Goal: Transaction & Acquisition: Purchase product/service

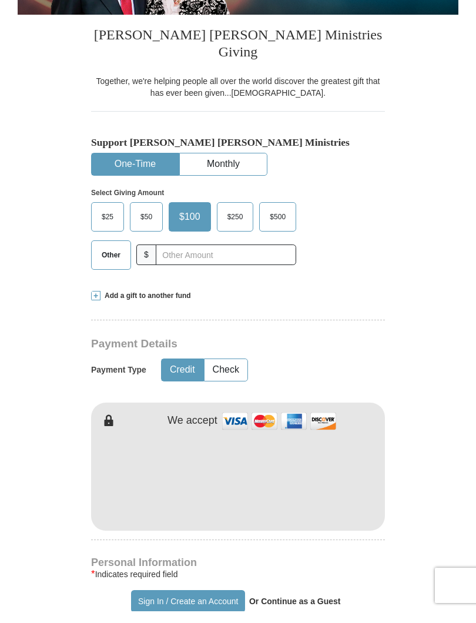
click at [107, 258] on span "Other" at bounding box center [111, 267] width 31 height 18
click at [0, 0] on input "Other" at bounding box center [0, 0] width 0 height 0
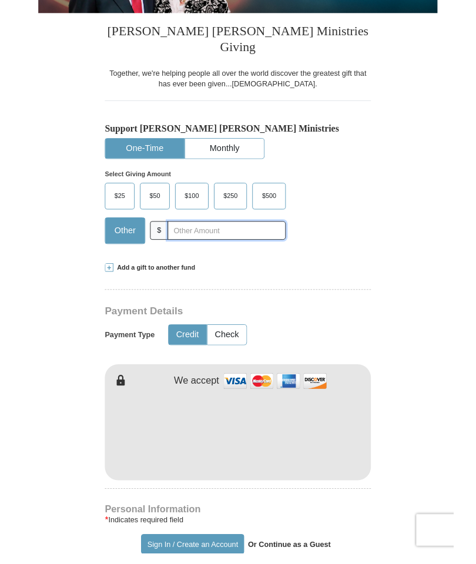
scroll to position [280, 0]
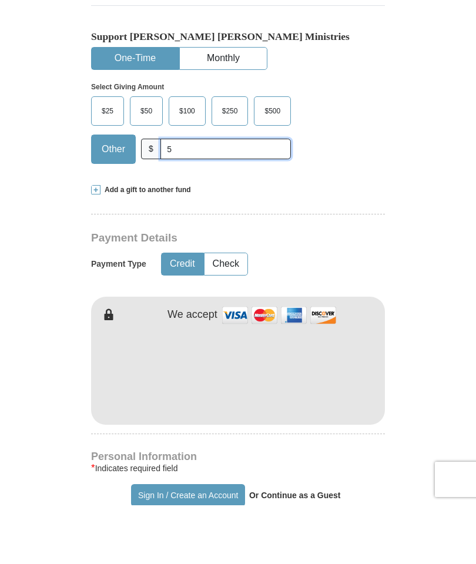
type input "5"
click at [380, 244] on div "Add a gift to another fund" at bounding box center [238, 249] width 294 height 10
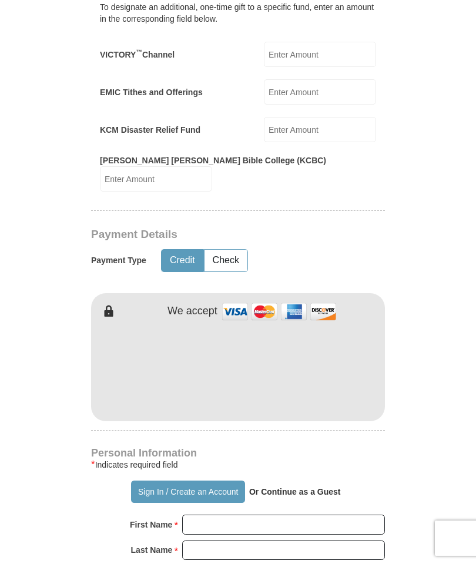
scroll to position [536, 0]
type input "[PERSON_NAME]"
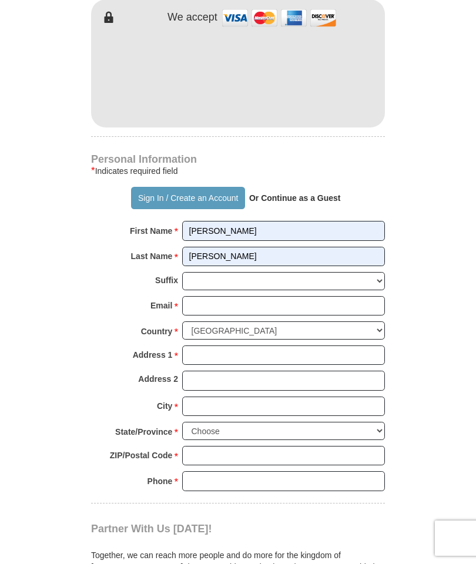
scroll to position [834, 0]
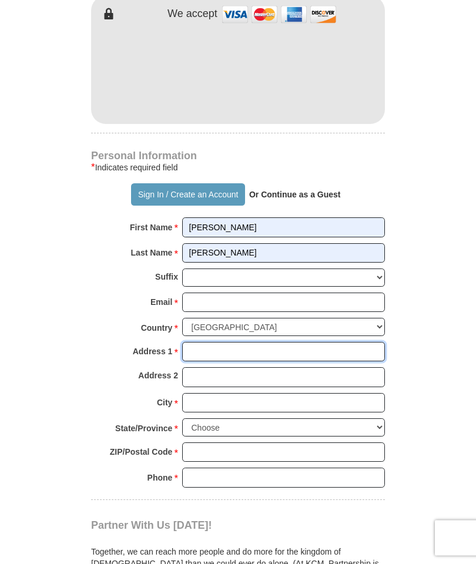
click at [311, 342] on input "Address 1 *" at bounding box center [283, 352] width 203 height 20
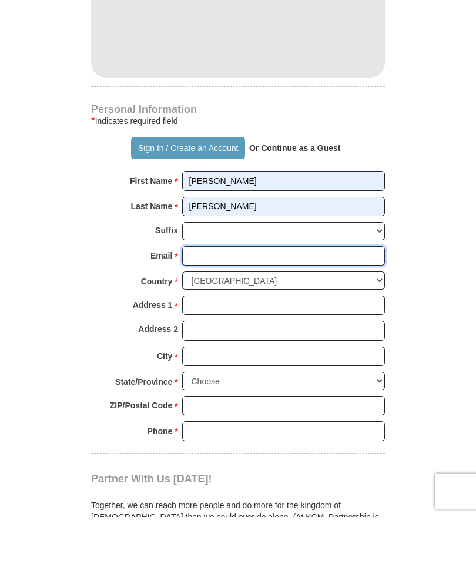
type input "[EMAIL_ADDRESS][DOMAIN_NAME]"
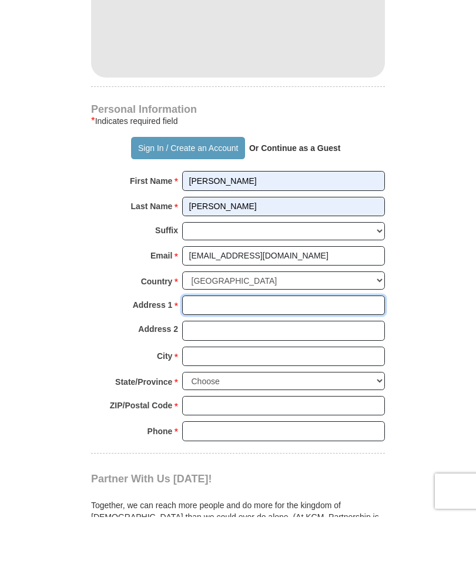
scroll to position [881, 0]
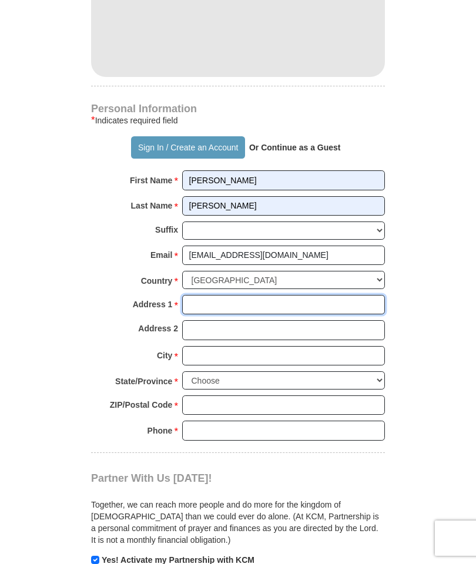
type input "1969 Poplar St"
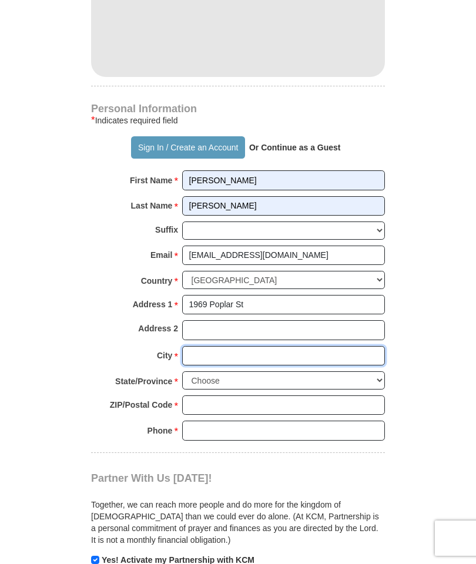
type input "Obetz"
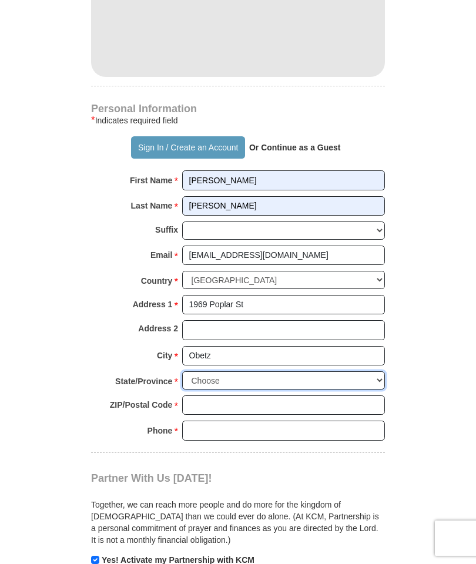
select select "OH"
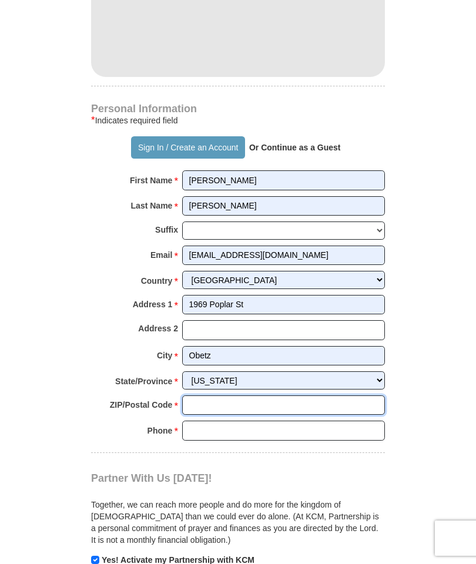
type input "43207"
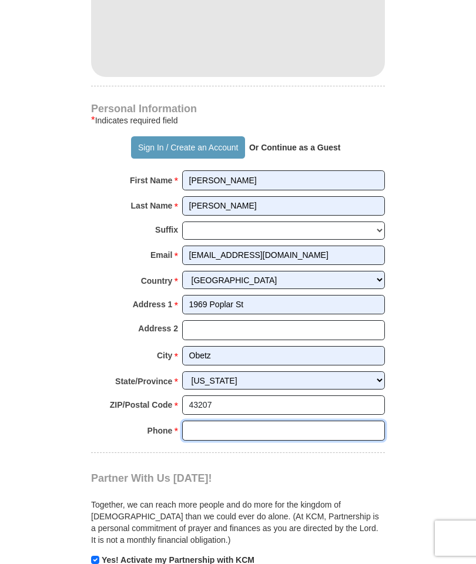
type input "6148132857"
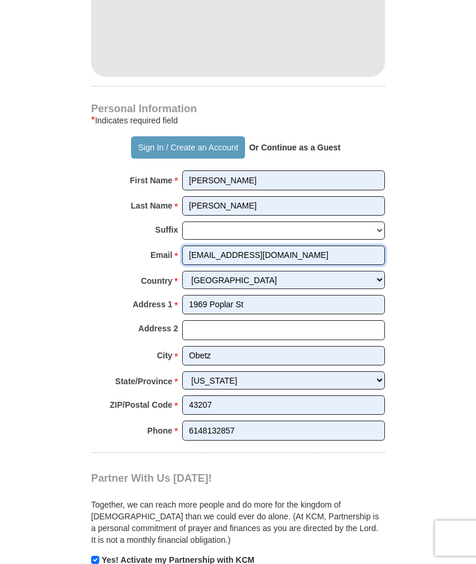
click at [311, 246] on input "[EMAIL_ADDRESS][DOMAIN_NAME]" at bounding box center [283, 256] width 203 height 20
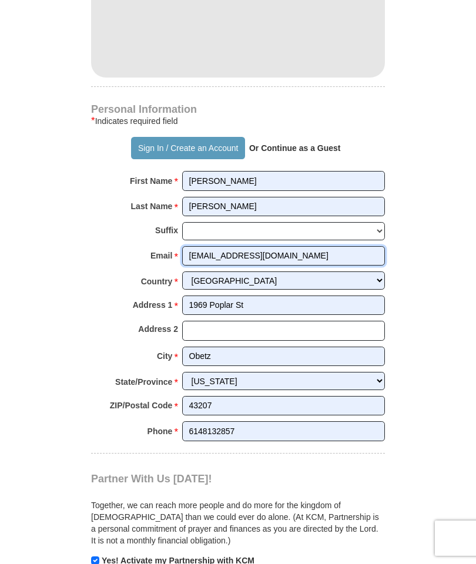
type input "[EMAIL_ADDRESS][DOMAIN_NAME]"
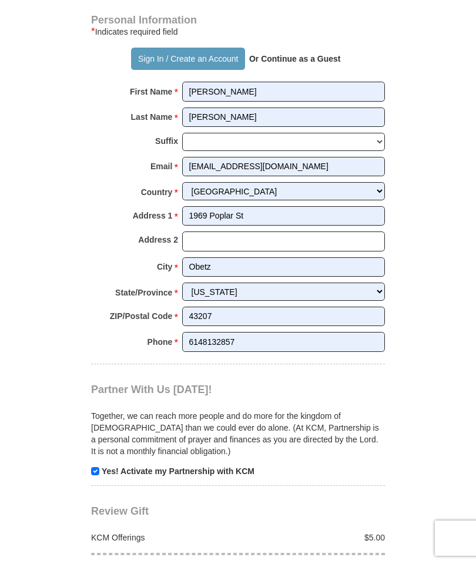
scroll to position [1010, 0]
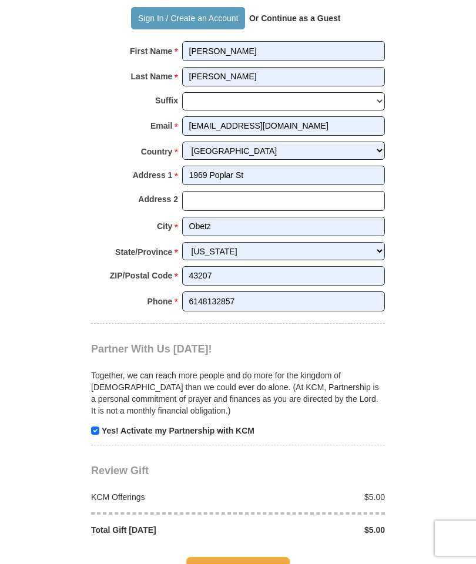
click at [246, 557] on span "Complete Your Gift" at bounding box center [238, 569] width 104 height 25
